Goal: Task Accomplishment & Management: Manage account settings

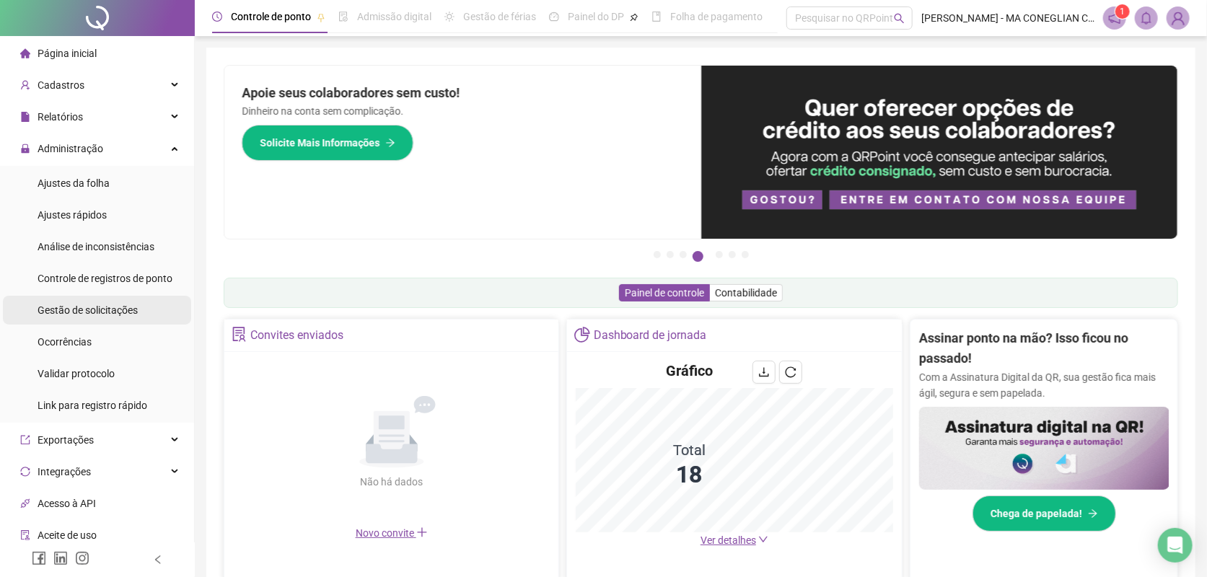
click at [58, 312] on span "Gestão de solicitações" at bounding box center [88, 310] width 100 height 12
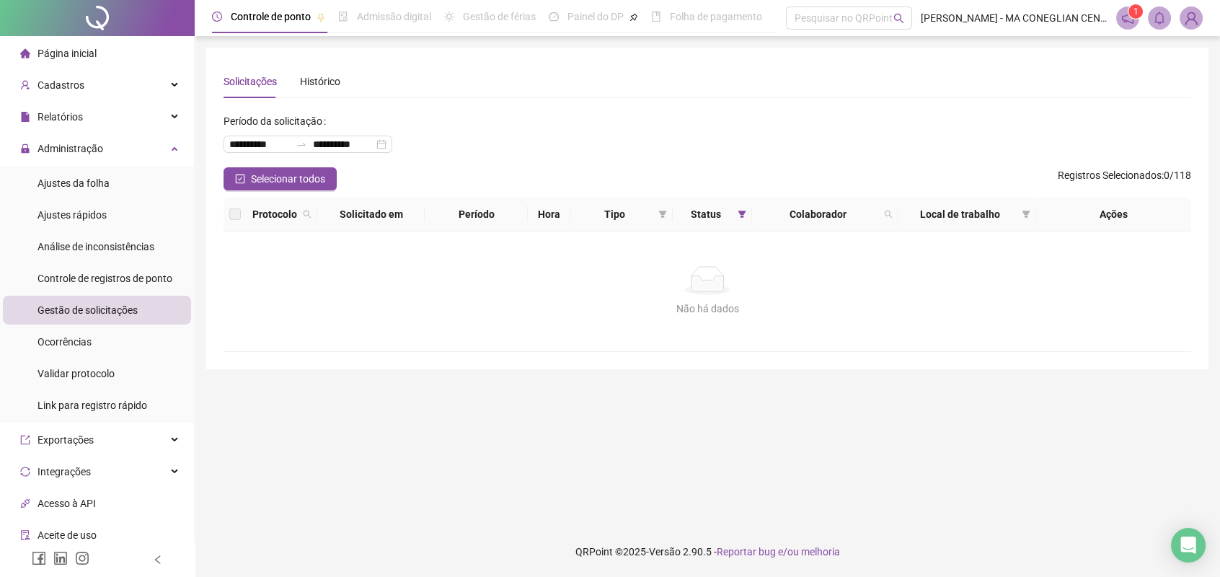
click at [102, 6] on div at bounding box center [97, 18] width 195 height 36
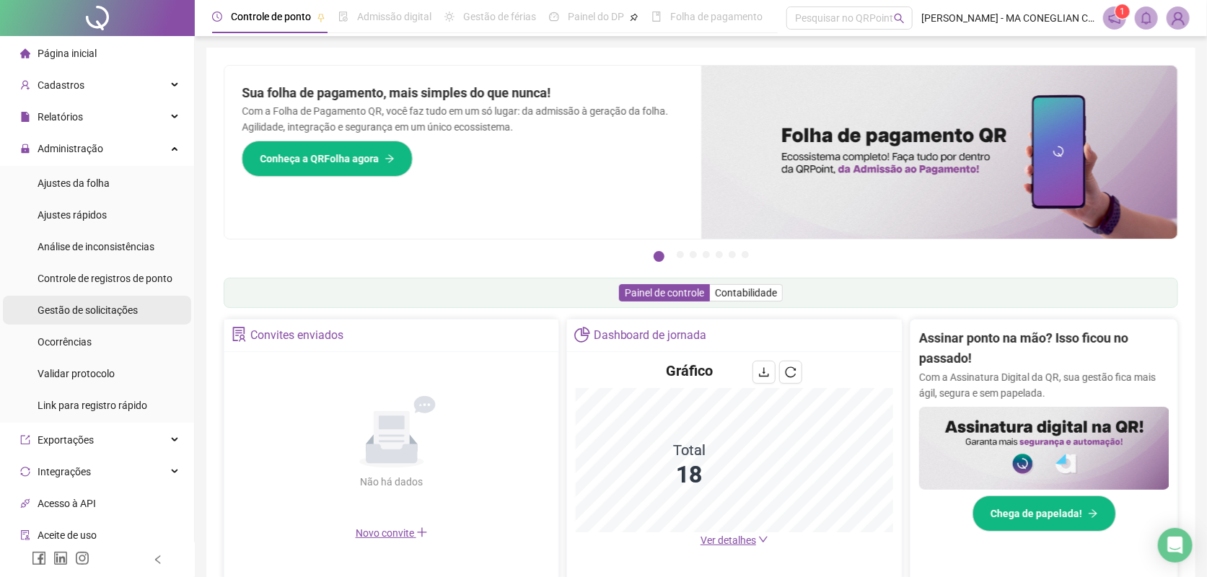
click at [104, 301] on div "Gestão de solicitações" at bounding box center [88, 310] width 100 height 29
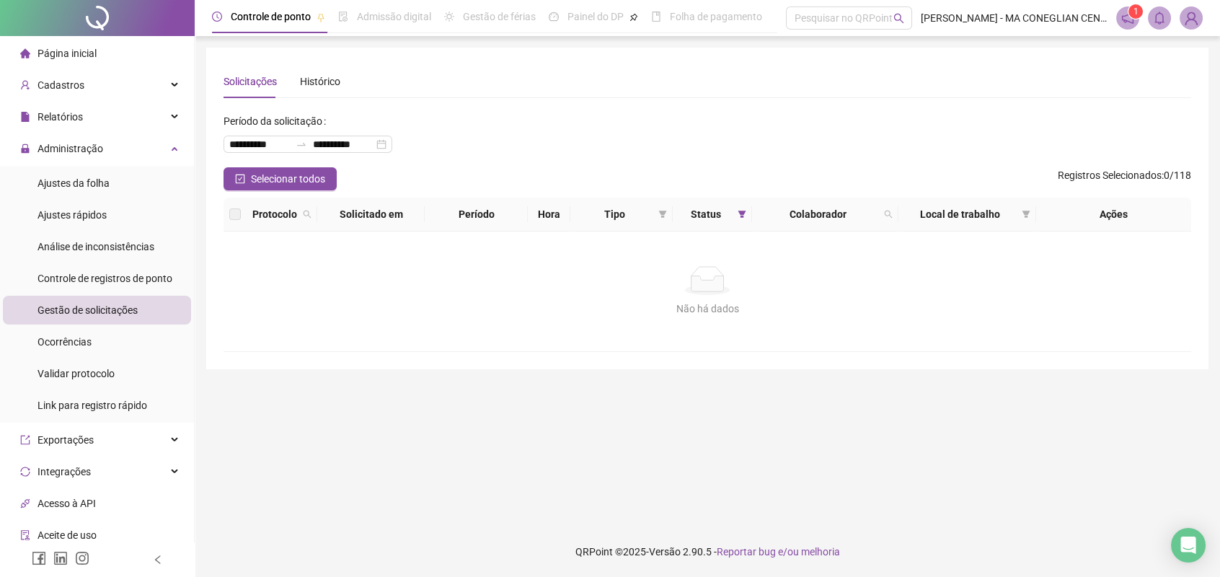
click at [122, 19] on div at bounding box center [97, 18] width 195 height 36
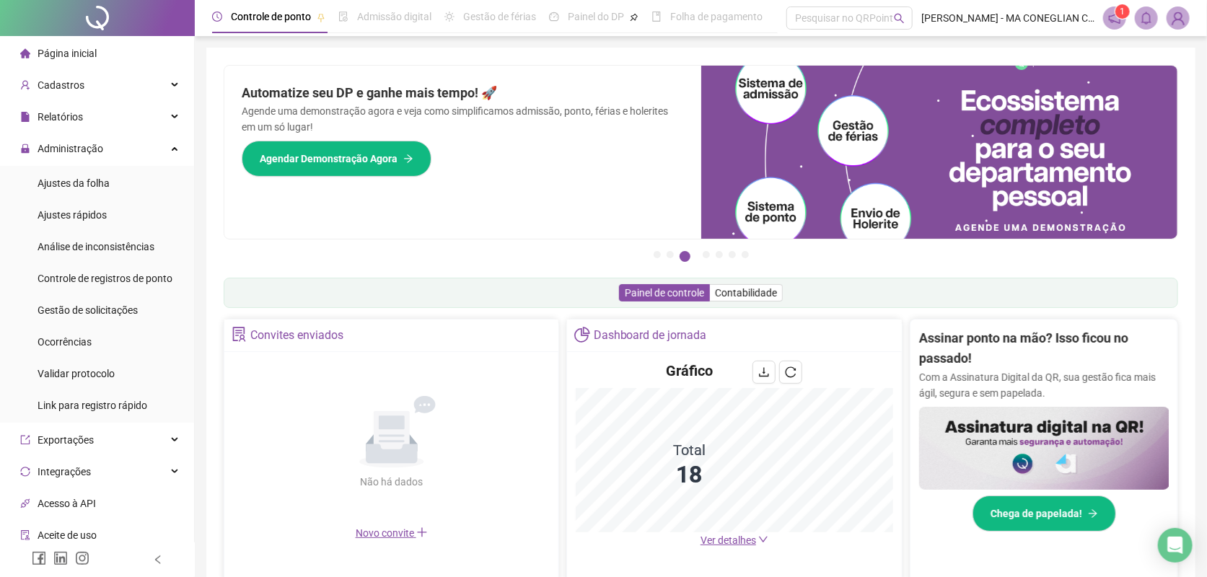
click at [140, 133] on ul "Página inicial Cadastros Relatórios Administração Ajustes da folha Ajustes rápi…" at bounding box center [97, 373] width 195 height 675
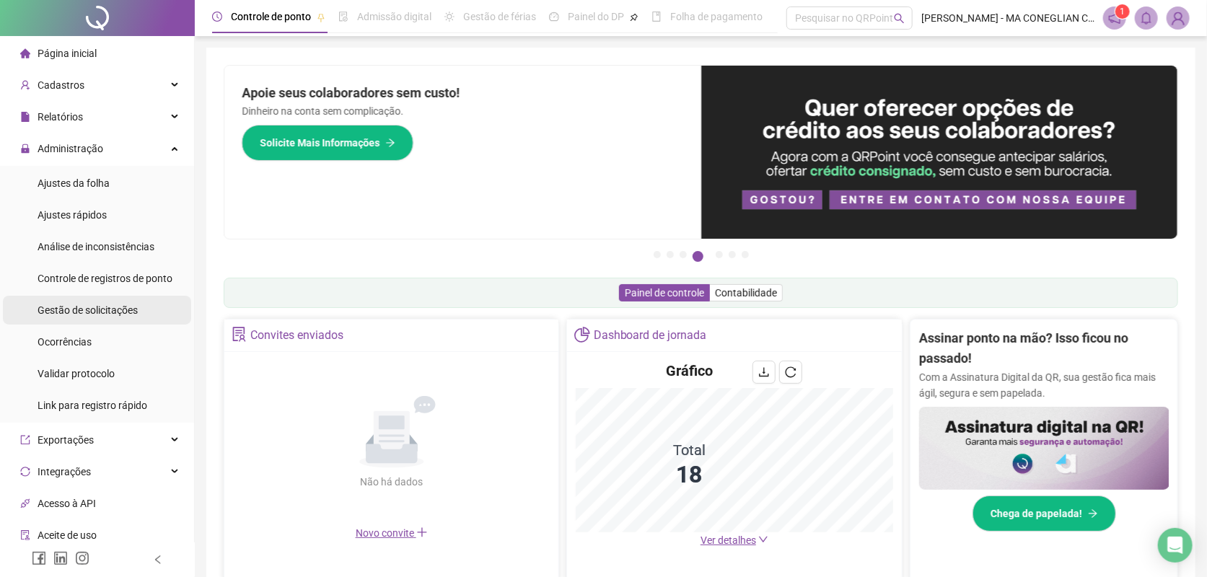
click at [128, 309] on span "Gestão de solicitações" at bounding box center [88, 310] width 100 height 12
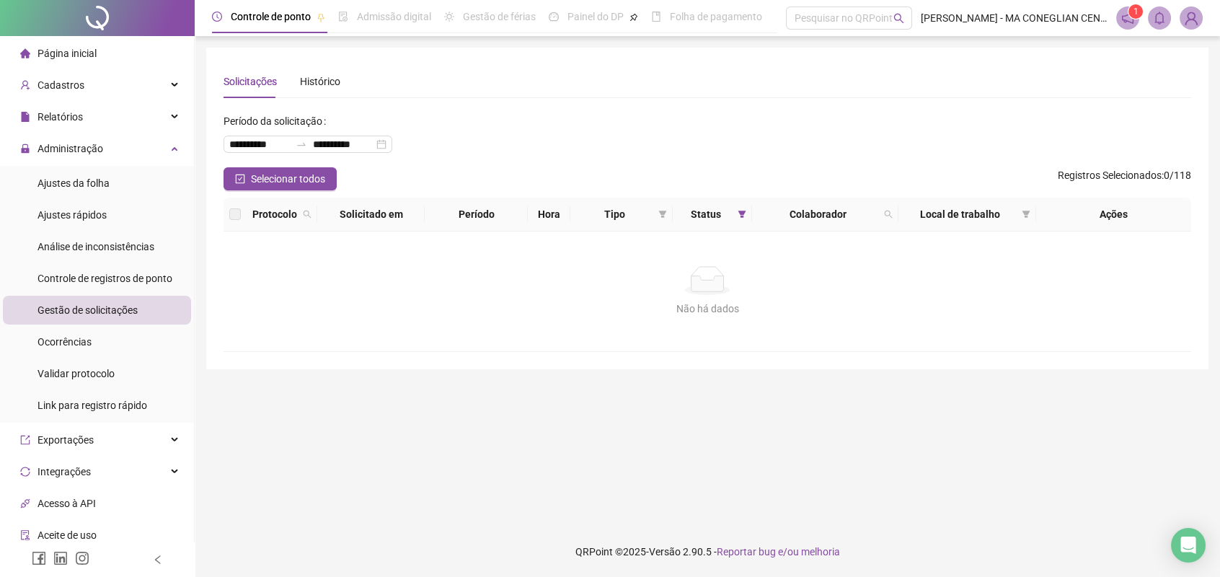
click at [99, 18] on div at bounding box center [97, 18] width 195 height 36
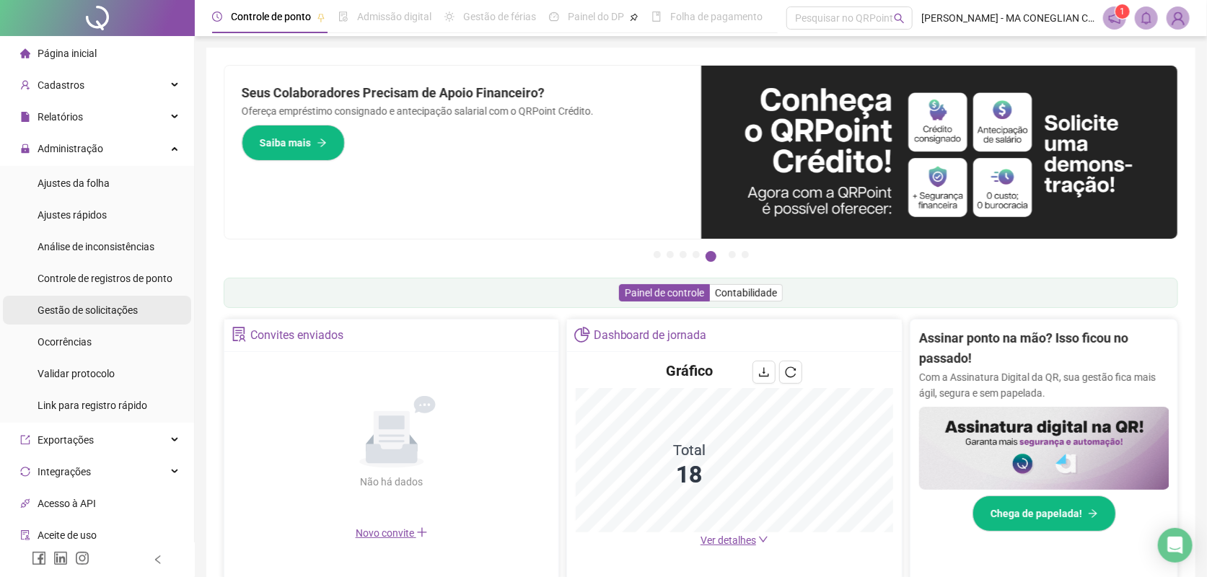
click at [71, 309] on span "Gestão de solicitações" at bounding box center [88, 310] width 100 height 12
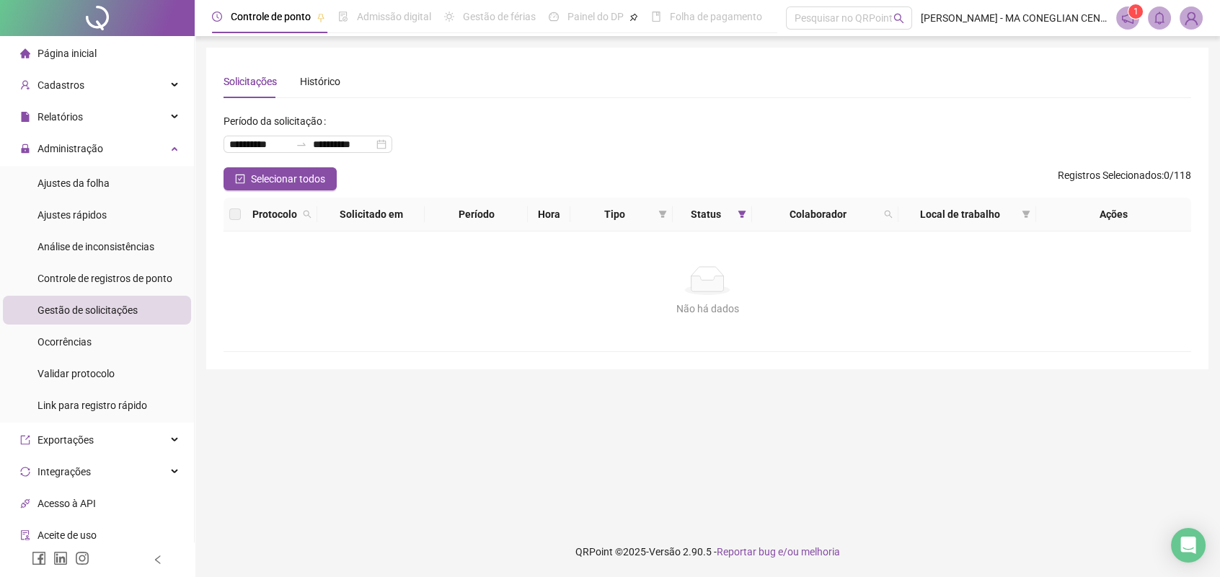
click at [138, 18] on div at bounding box center [97, 18] width 195 height 36
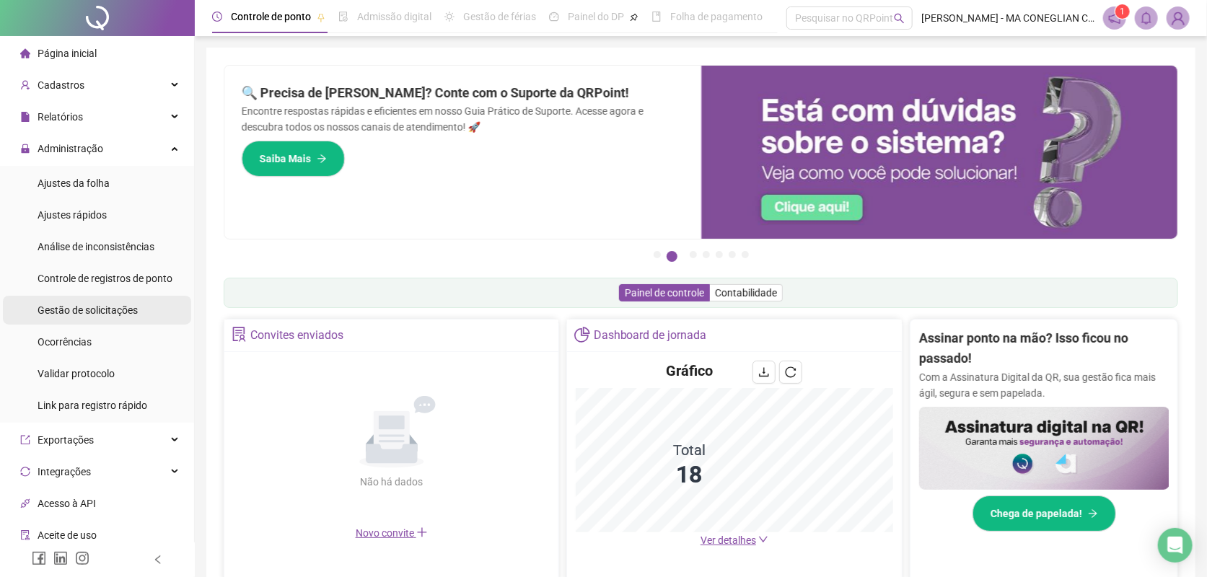
click at [122, 298] on div "Gestão de solicitações" at bounding box center [88, 310] width 100 height 29
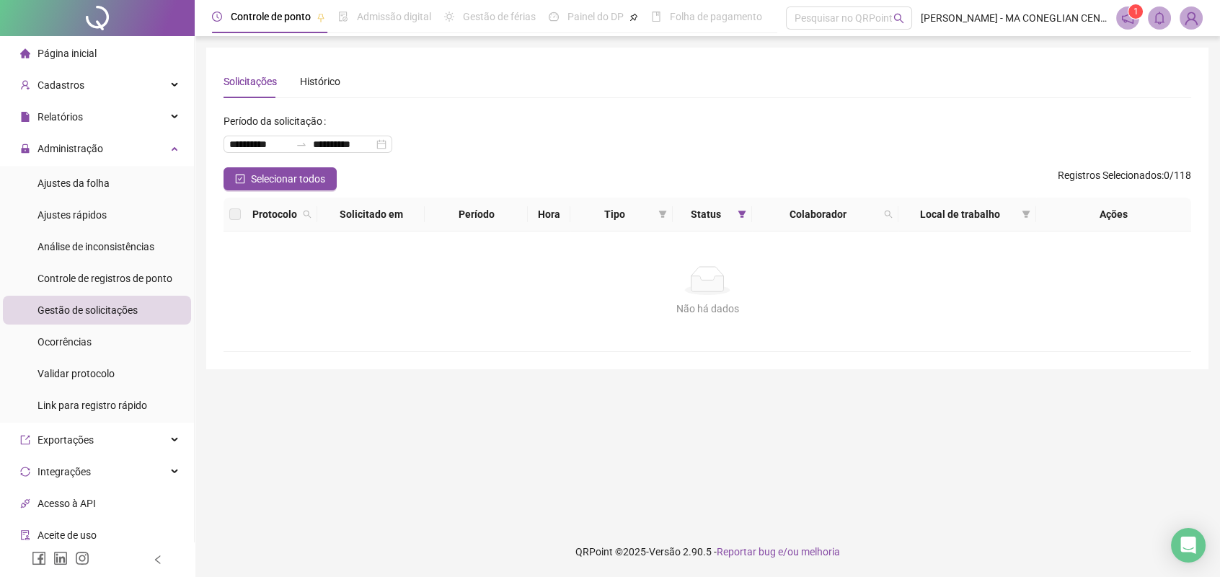
drag, startPoint x: 90, startPoint y: 7, endPoint x: 103, endPoint y: 14, distance: 14.9
click at [90, 7] on div at bounding box center [97, 18] width 195 height 36
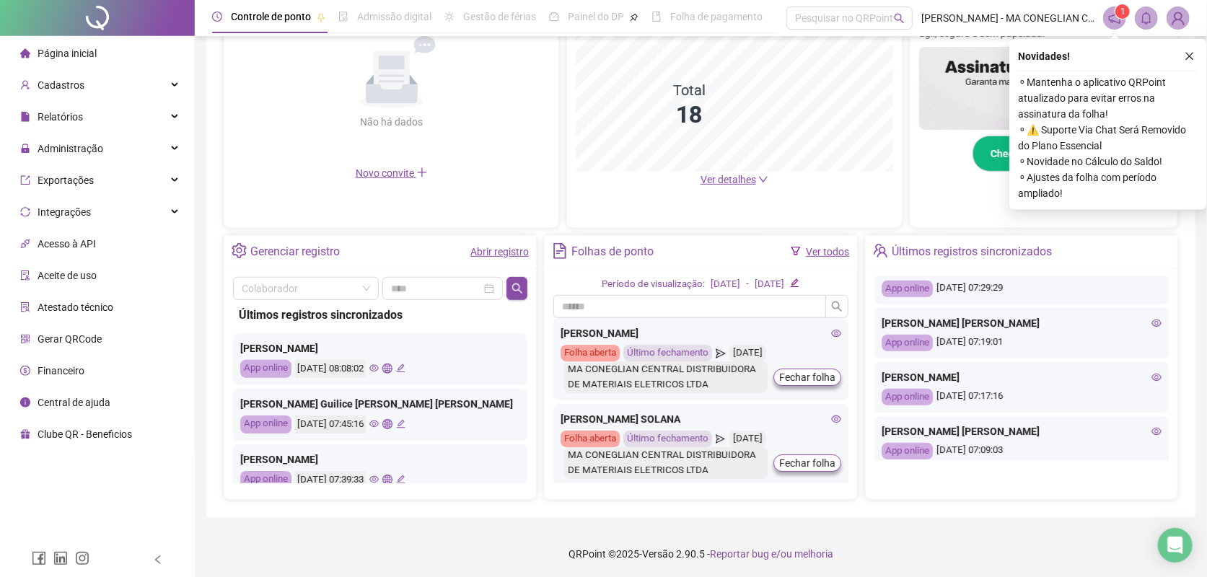
scroll to position [541, 0]
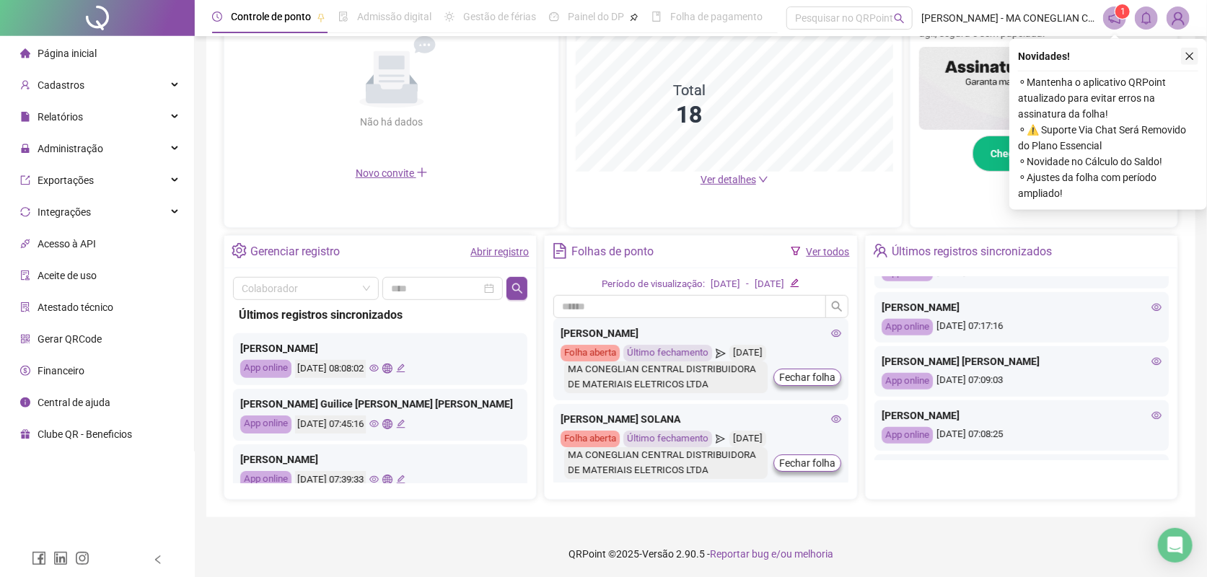
click at [1189, 51] on icon "close" at bounding box center [1189, 56] width 10 height 10
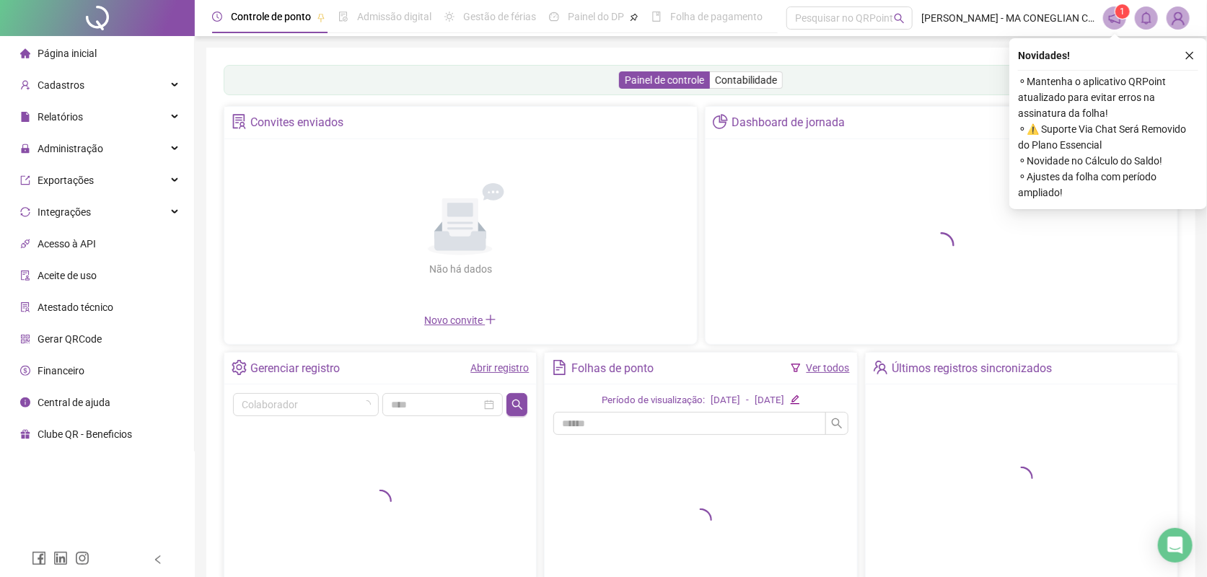
drag, startPoint x: 749, startPoint y: 203, endPoint x: 358, endPoint y: 200, distance: 390.9
click at [359, 200] on div "Não há dados Não há dados" at bounding box center [460, 230] width 455 height 164
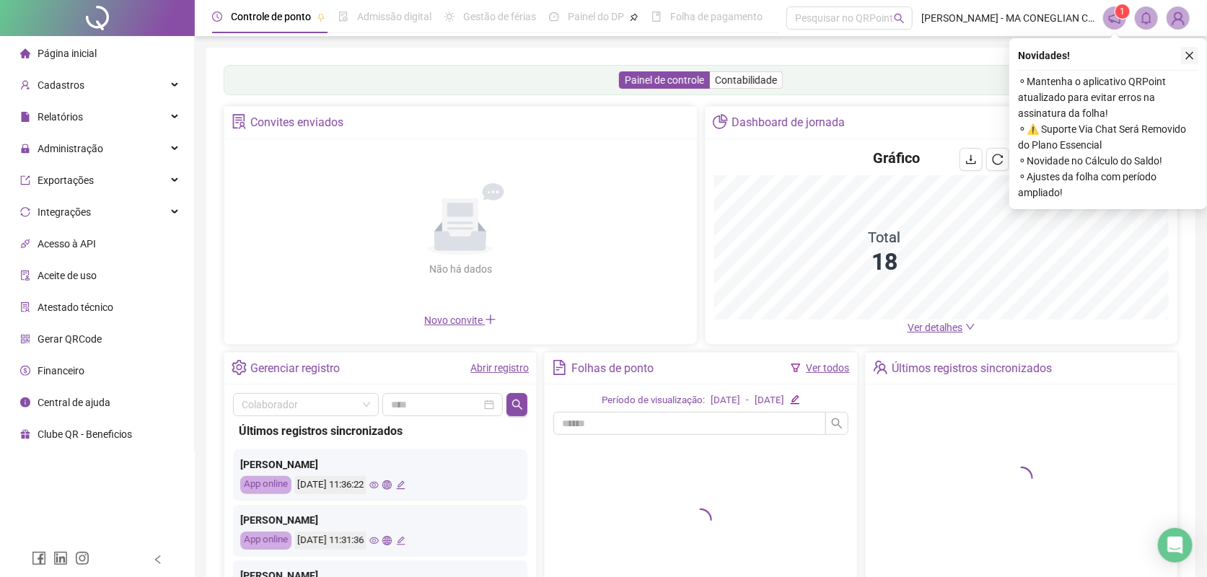
click at [1182, 51] on button "button" at bounding box center [1189, 55] width 17 height 17
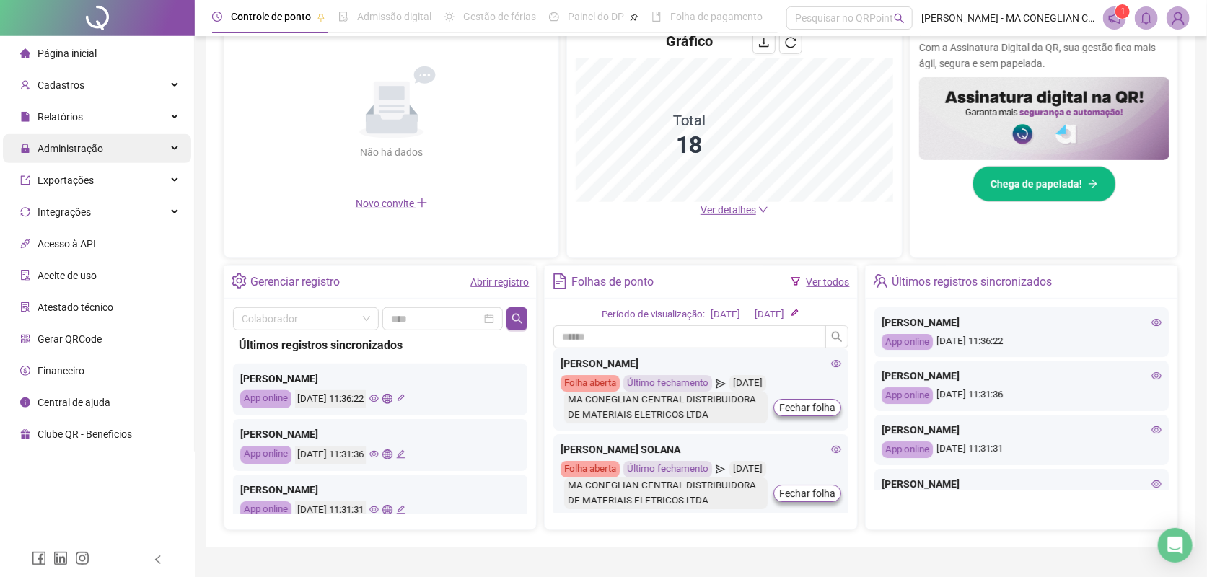
click at [130, 149] on div "Administração" at bounding box center [97, 148] width 188 height 29
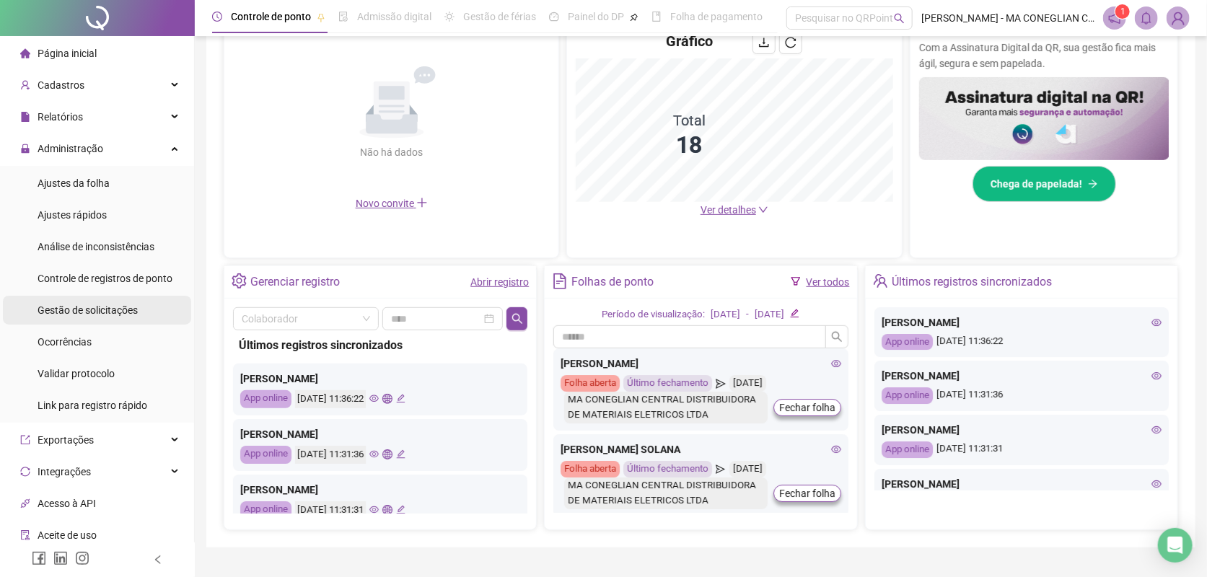
click at [157, 300] on li "Gestão de solicitações" at bounding box center [97, 310] width 188 height 29
